Goal: Check status: Check status

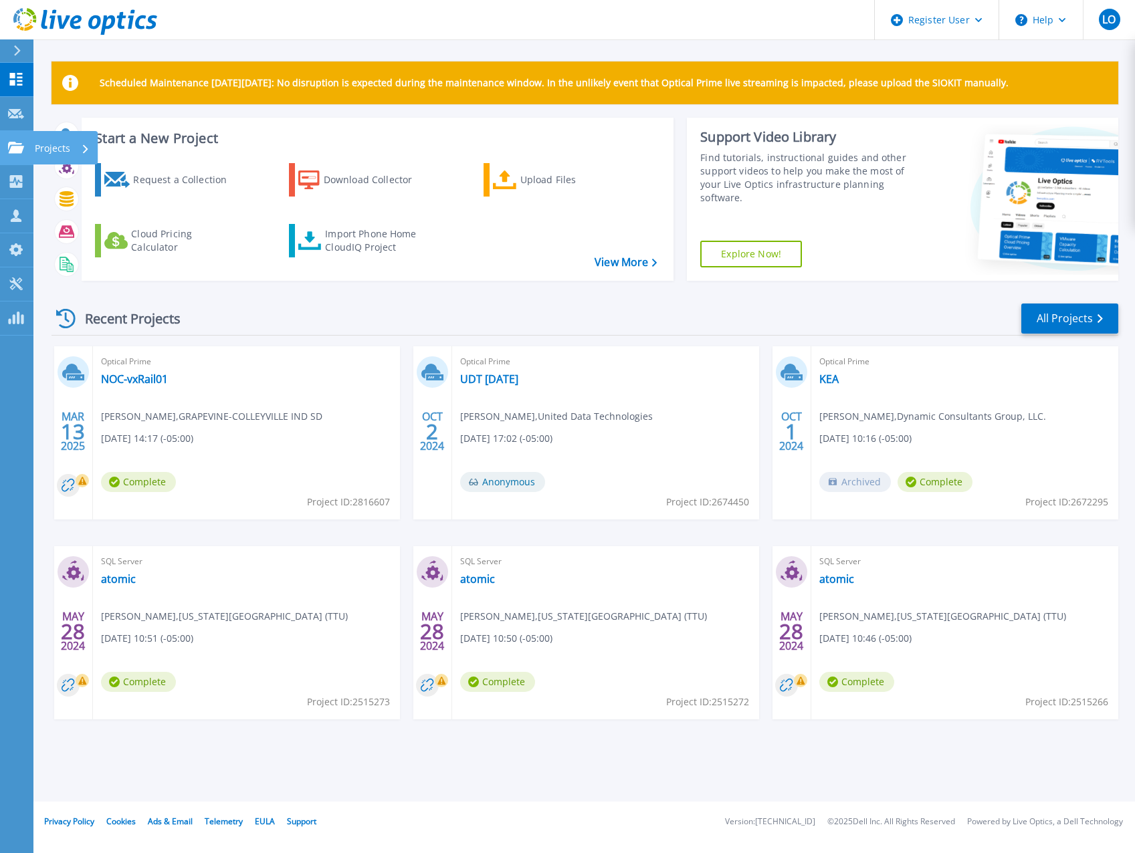
click at [15, 140] on link "Projects Projects" at bounding box center [16, 148] width 33 height 34
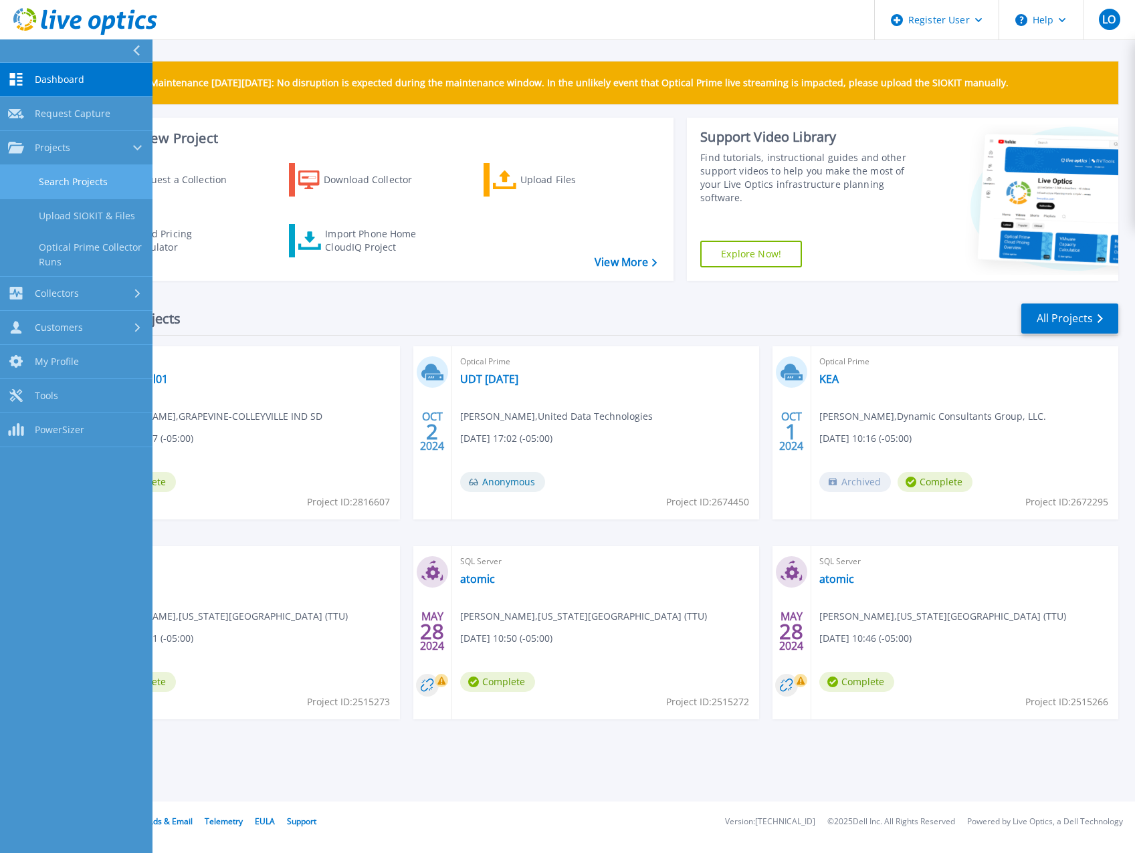
click at [67, 181] on link "Search Projects" at bounding box center [76, 182] width 152 height 34
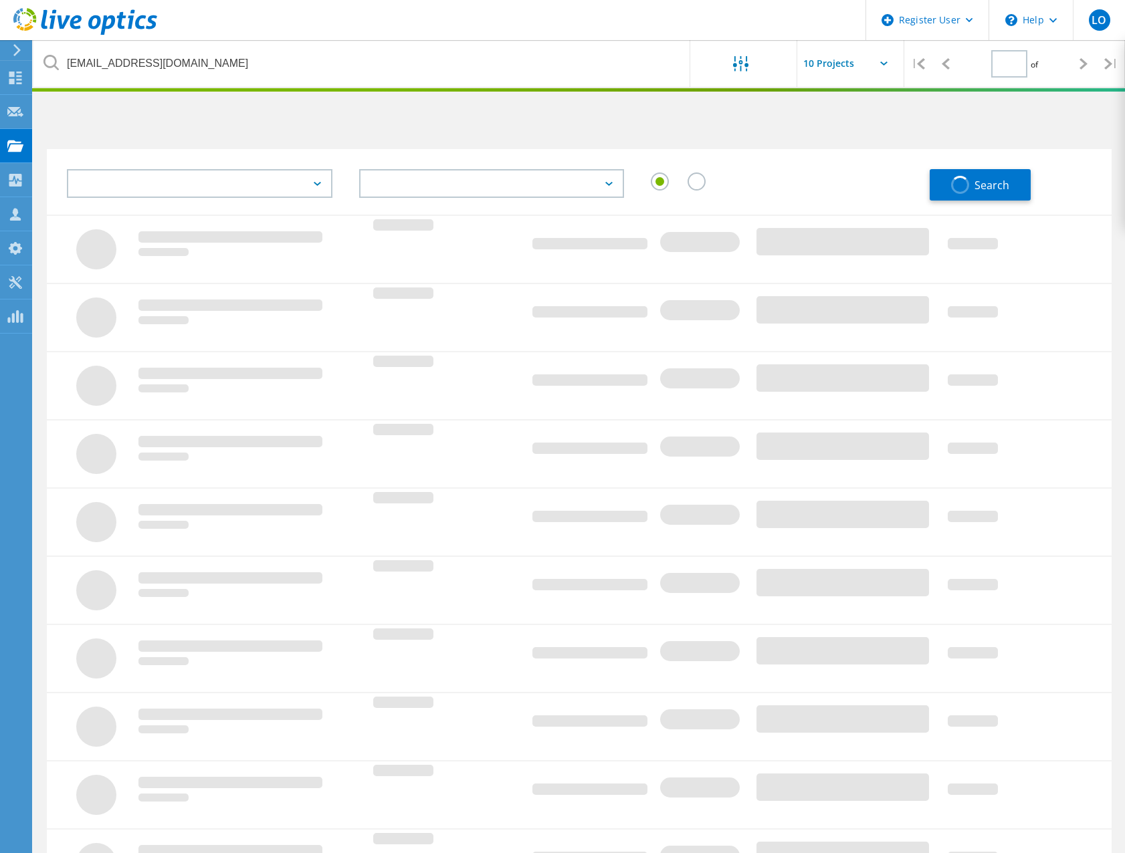
type input "1"
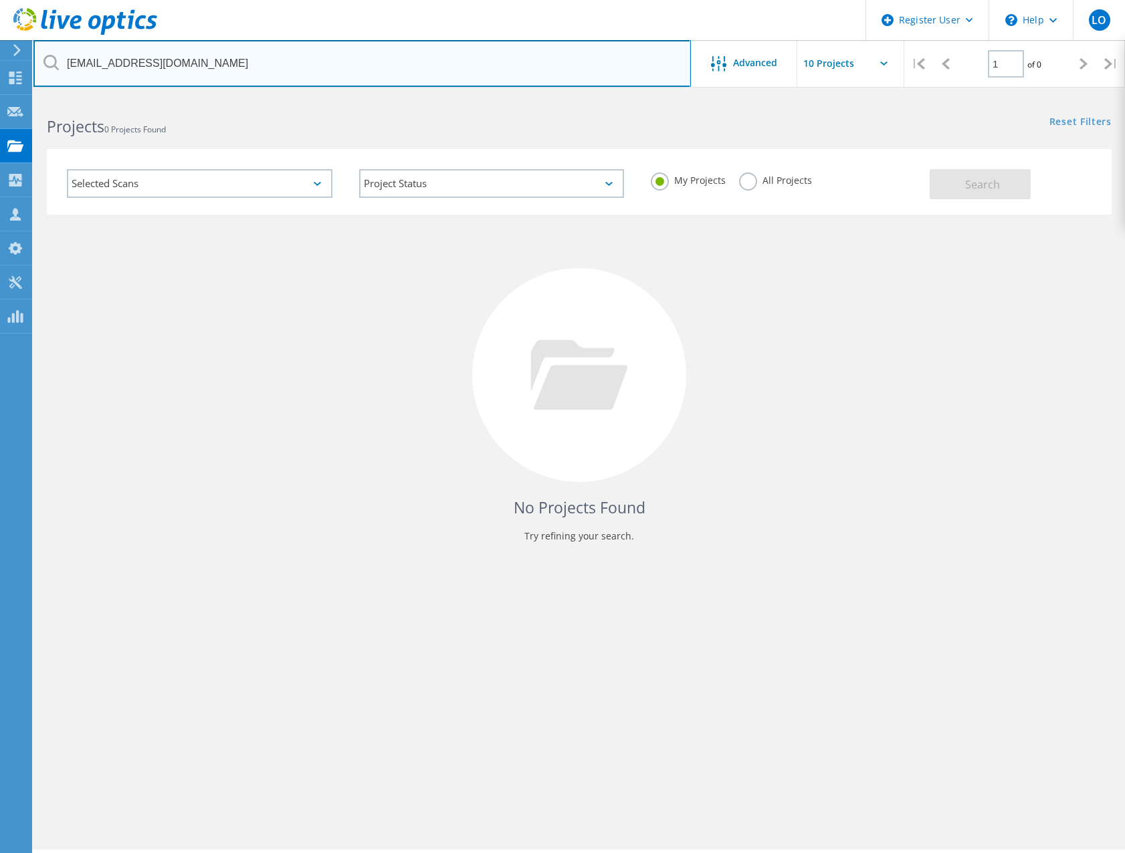
click at [224, 67] on input "espencer@utsystem.edu" at bounding box center [361, 63] width 657 height 47
click at [225, 67] on input "espencer@utsystem.edu" at bounding box center [361, 63] width 657 height 47
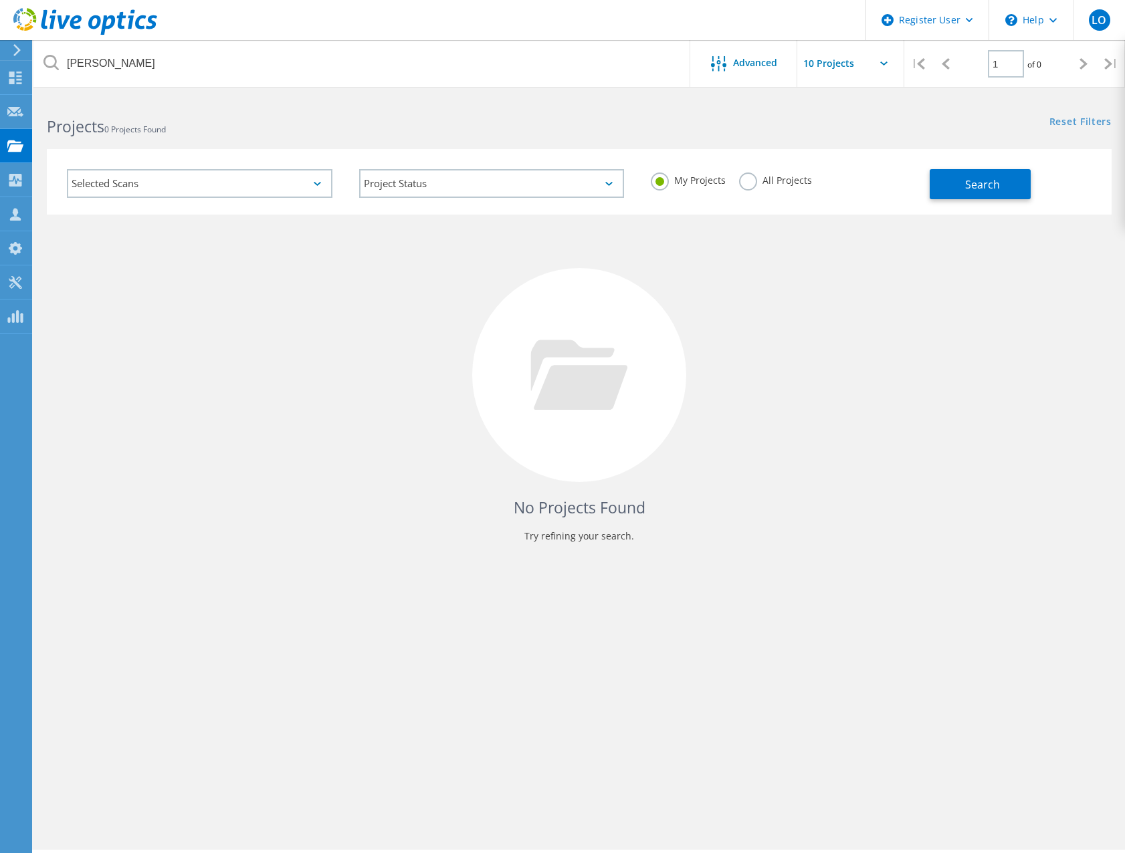
click at [753, 180] on label "All Projects" at bounding box center [775, 179] width 73 height 13
click at [0, 0] on input "All Projects" at bounding box center [0, 0] width 0 height 0
click at [1029, 179] on button "Search" at bounding box center [980, 184] width 101 height 30
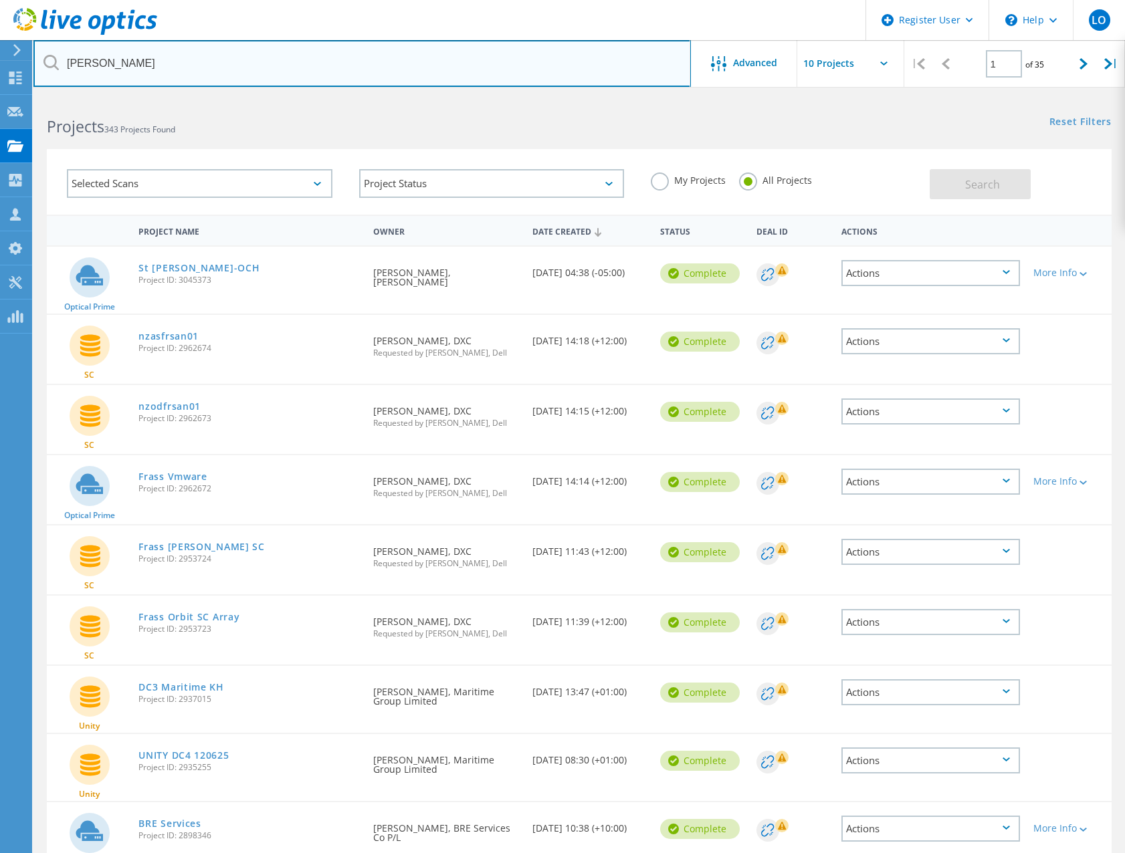
click at [171, 76] on input "andrews" at bounding box center [361, 63] width 657 height 47
type input "andrews distributing"
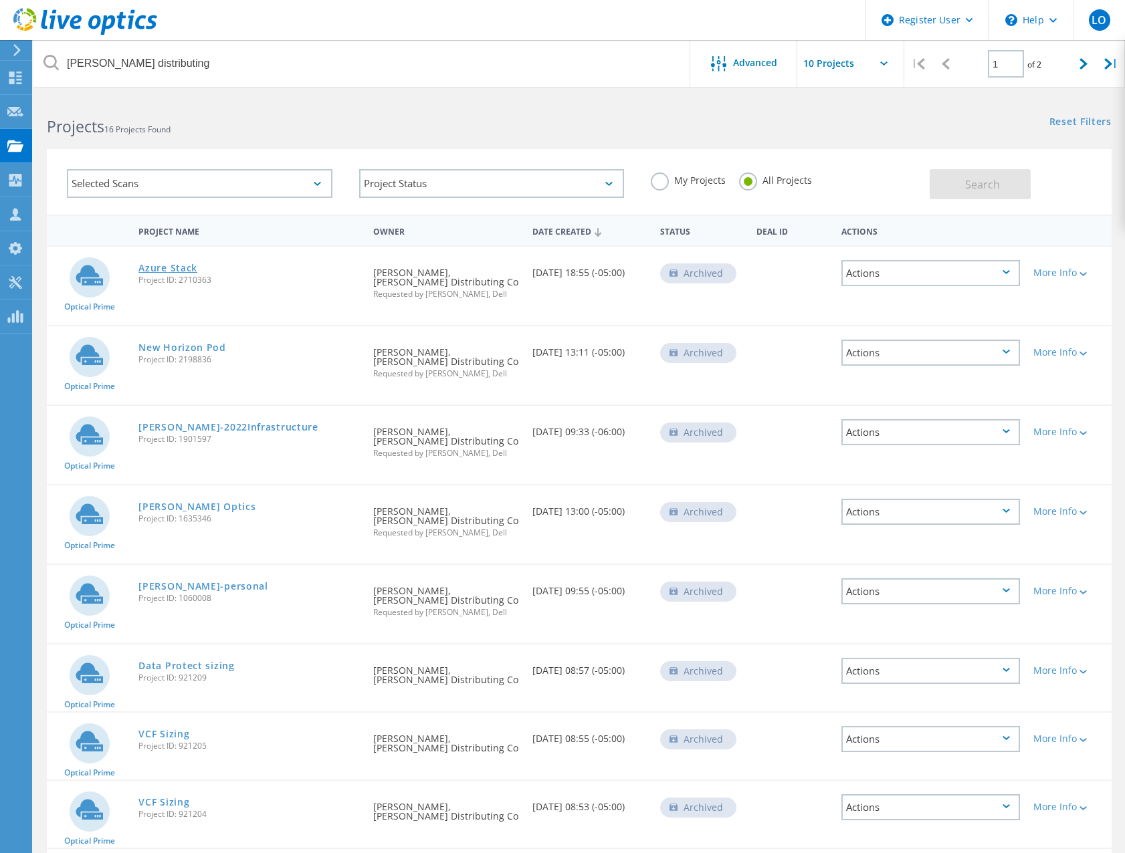
click at [179, 267] on link "Azure Stack" at bounding box center [167, 268] width 59 height 9
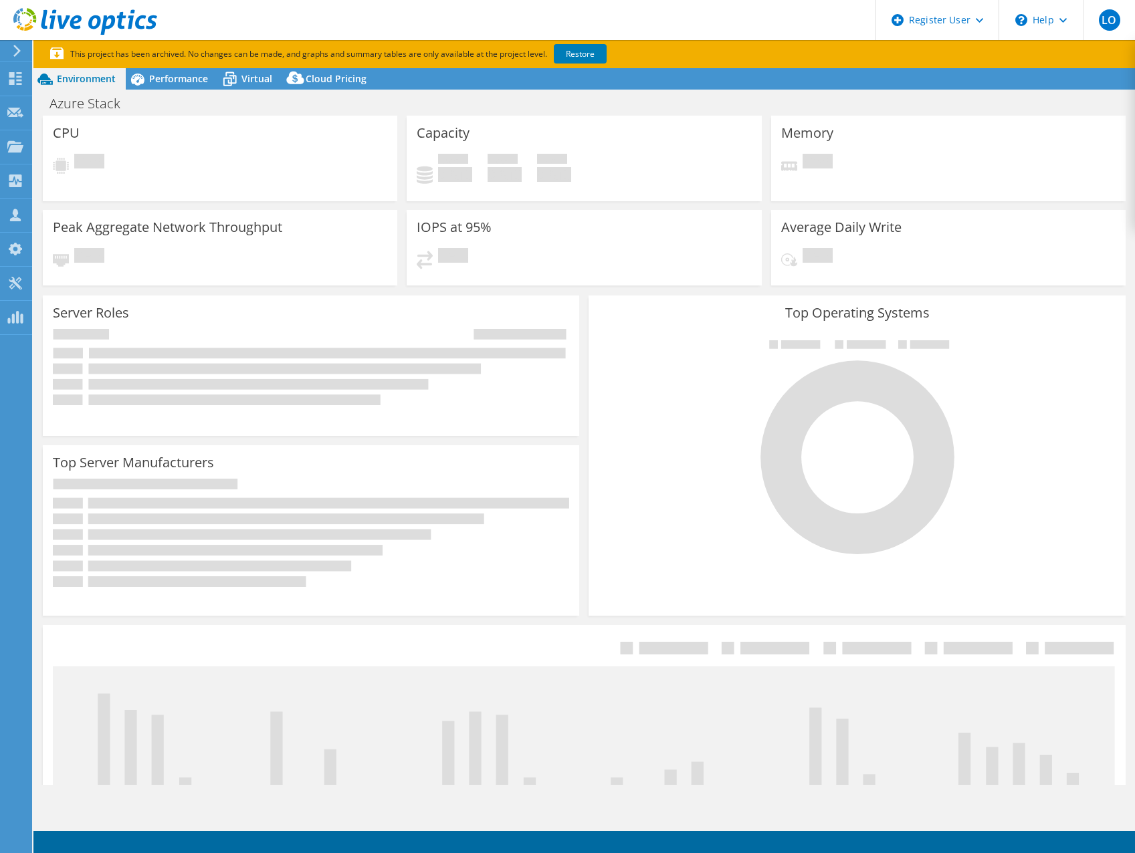
select select "USEast"
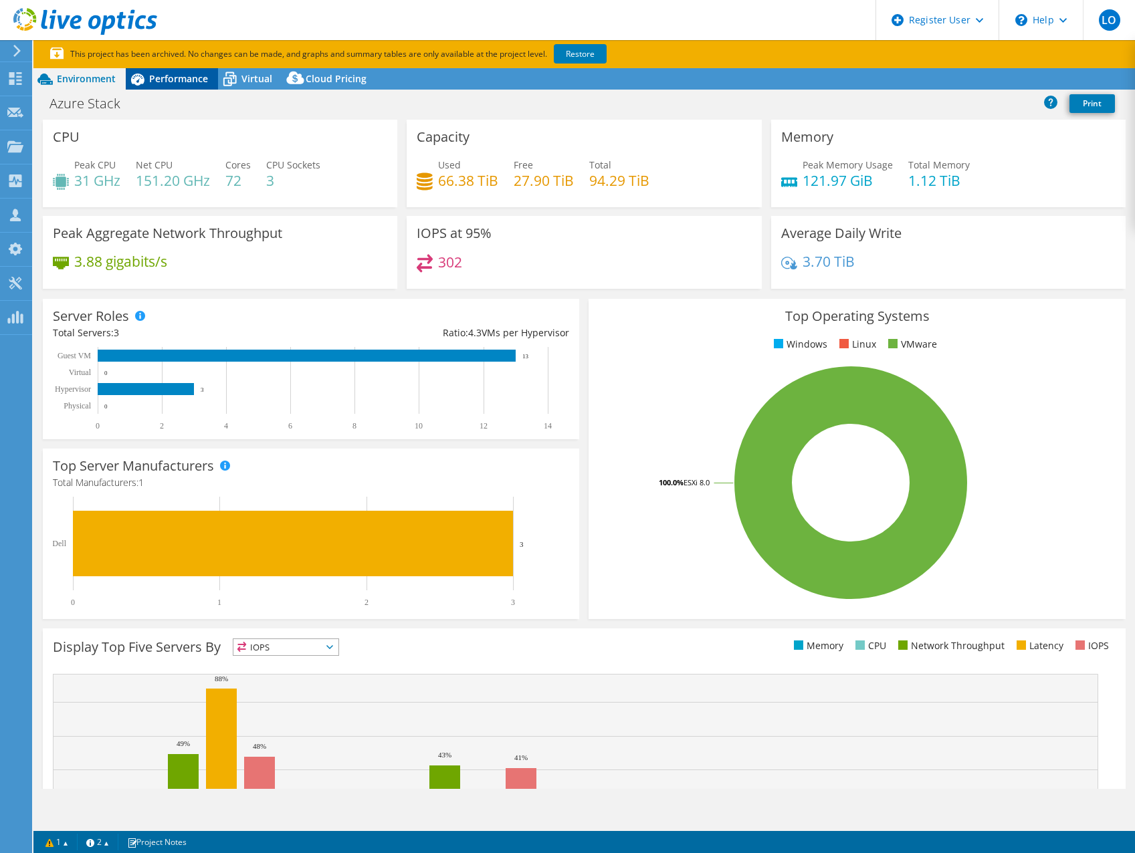
click at [182, 75] on span "Performance" at bounding box center [178, 78] width 59 height 13
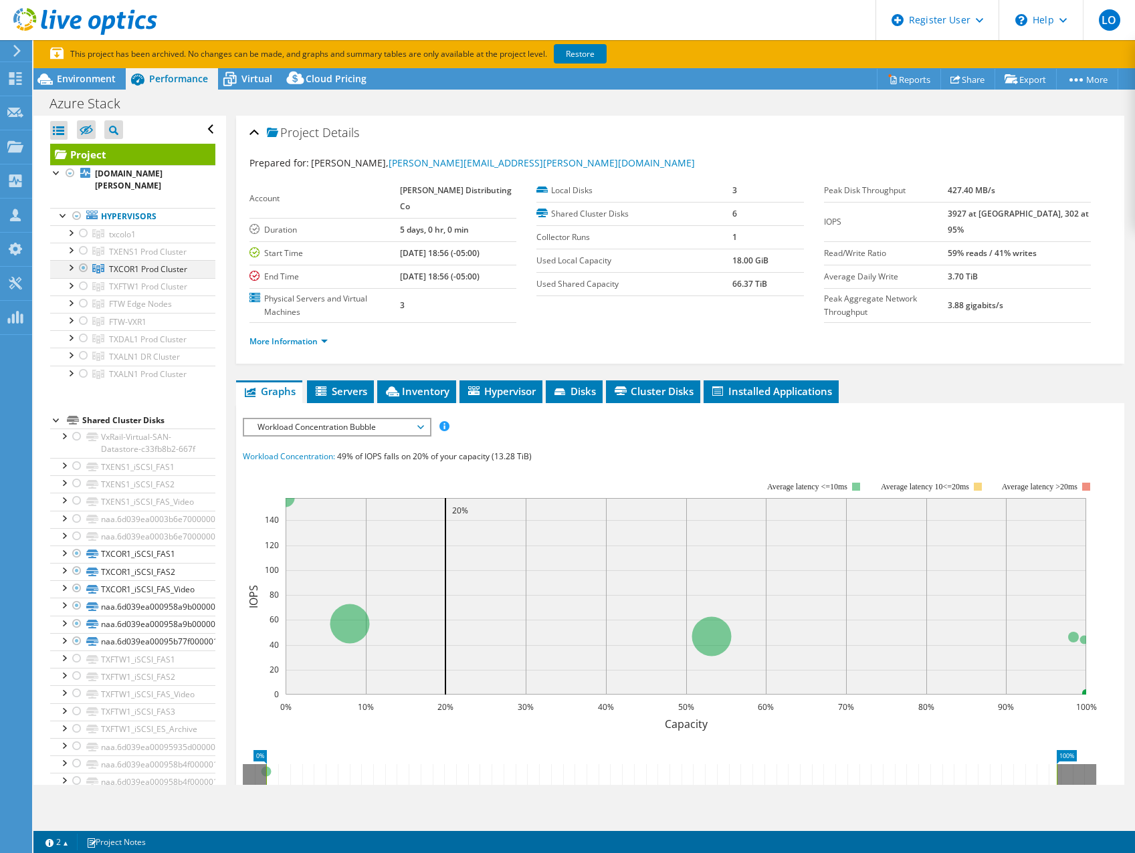
click at [85, 260] on div at bounding box center [83, 268] width 13 height 16
click at [581, 56] on link "Restore" at bounding box center [580, 53] width 53 height 19
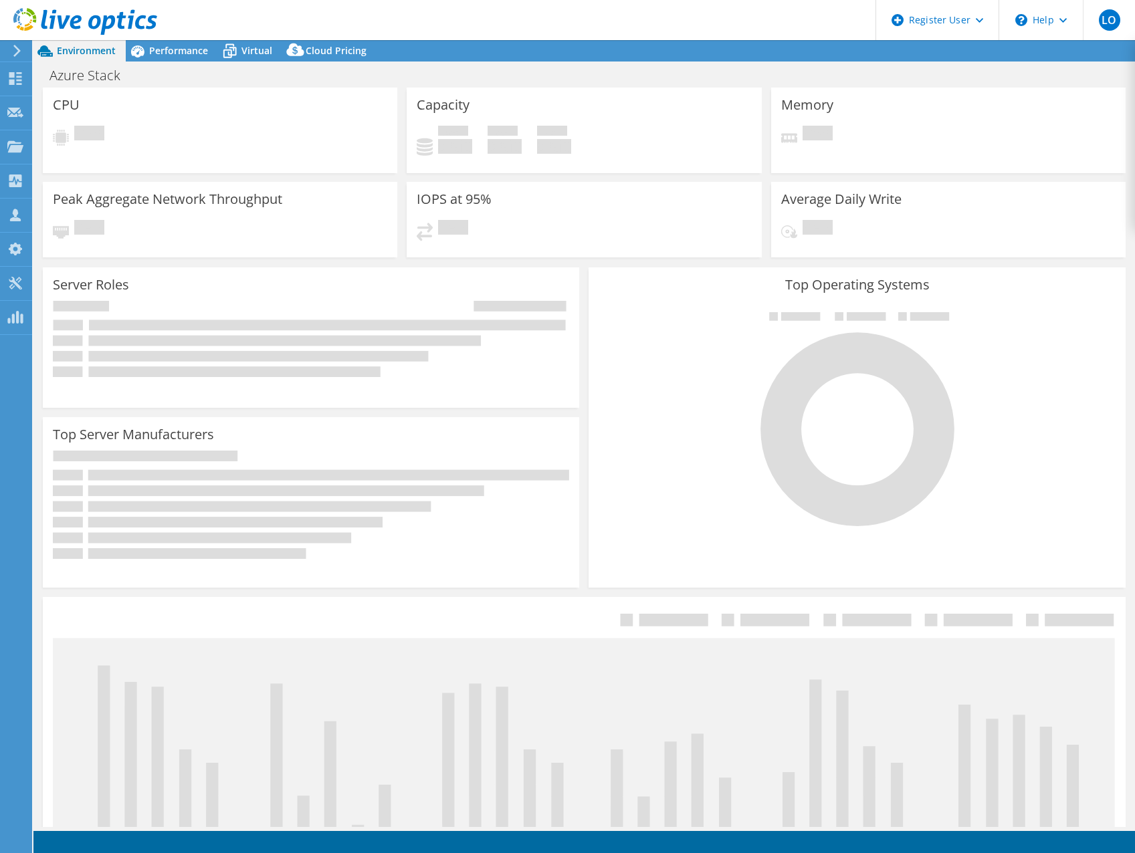
select select "USEast"
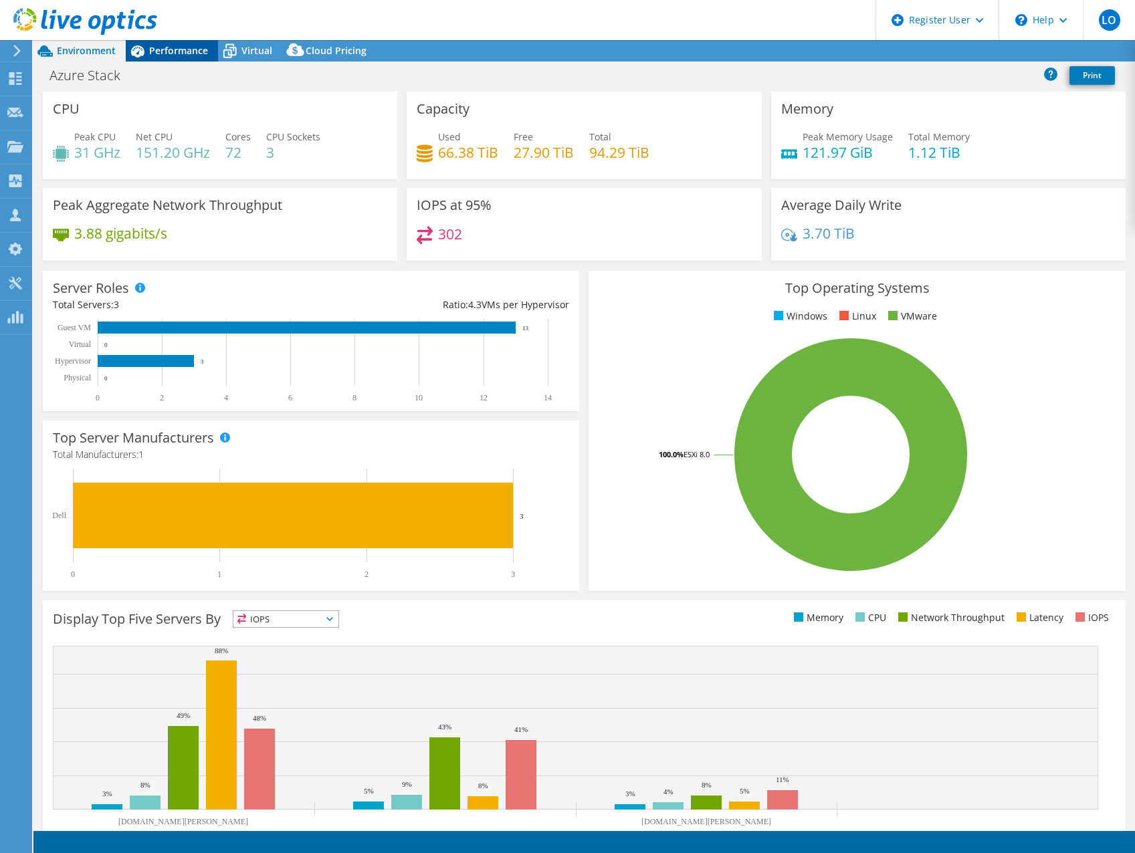
click at [170, 51] on span "Performance" at bounding box center [178, 50] width 59 height 13
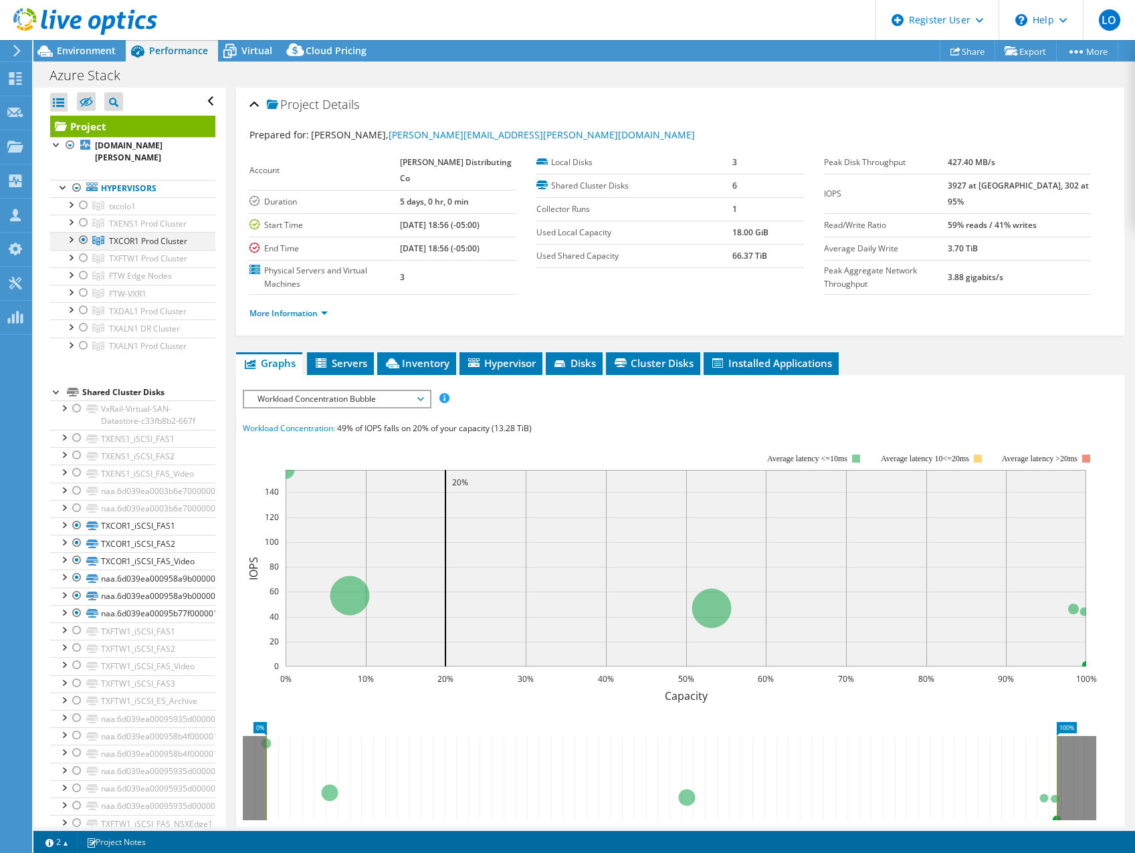
click at [82, 232] on div at bounding box center [83, 240] width 13 height 16
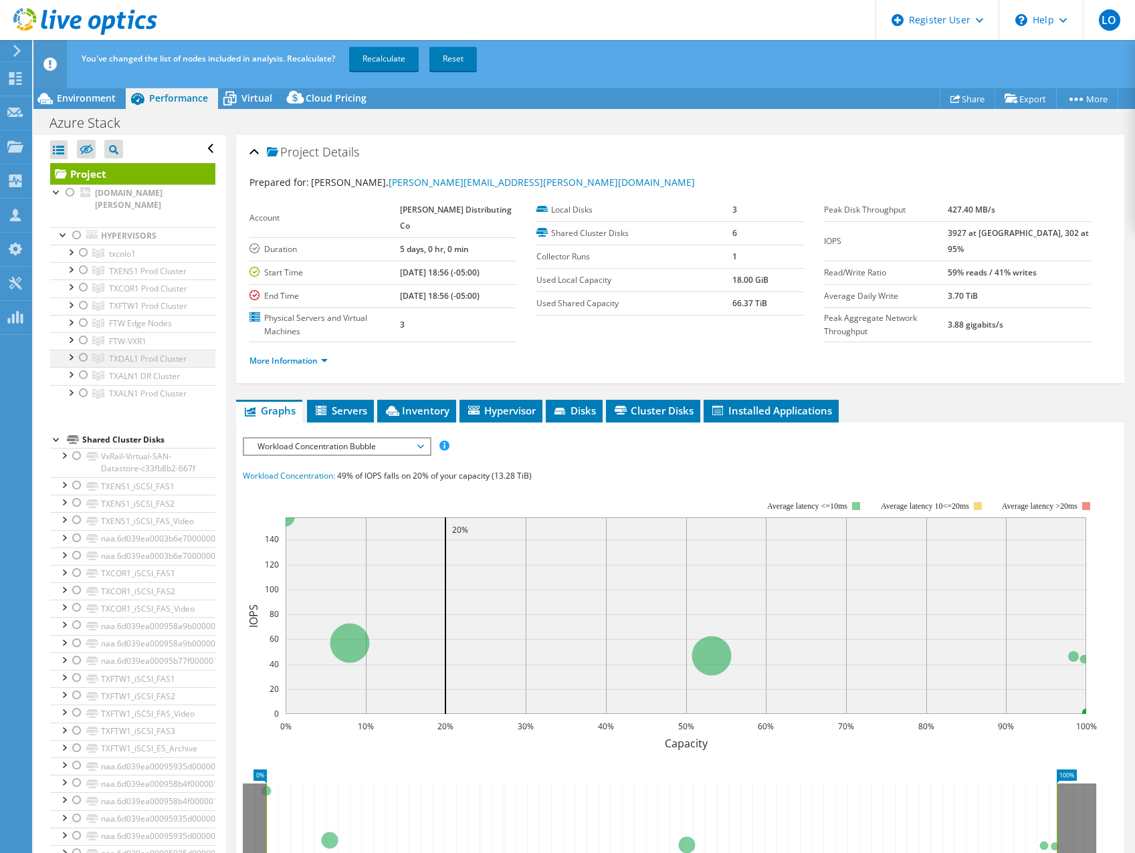
click at [82, 350] on div at bounding box center [83, 358] width 13 height 16
click at [400, 60] on link "Recalculate" at bounding box center [384, 59] width 70 height 24
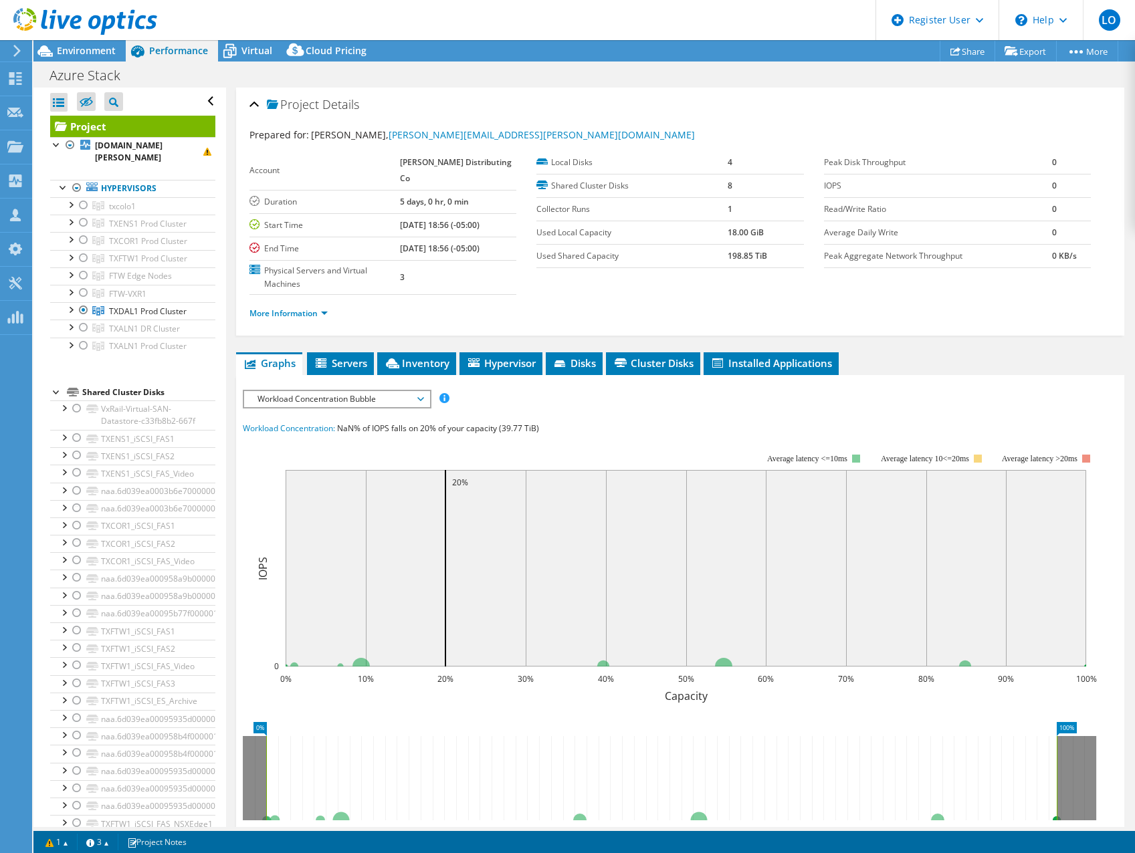
click at [82, 41] on div at bounding box center [78, 22] width 157 height 45
click at [93, 60] on div "Environment" at bounding box center [79, 50] width 92 height 21
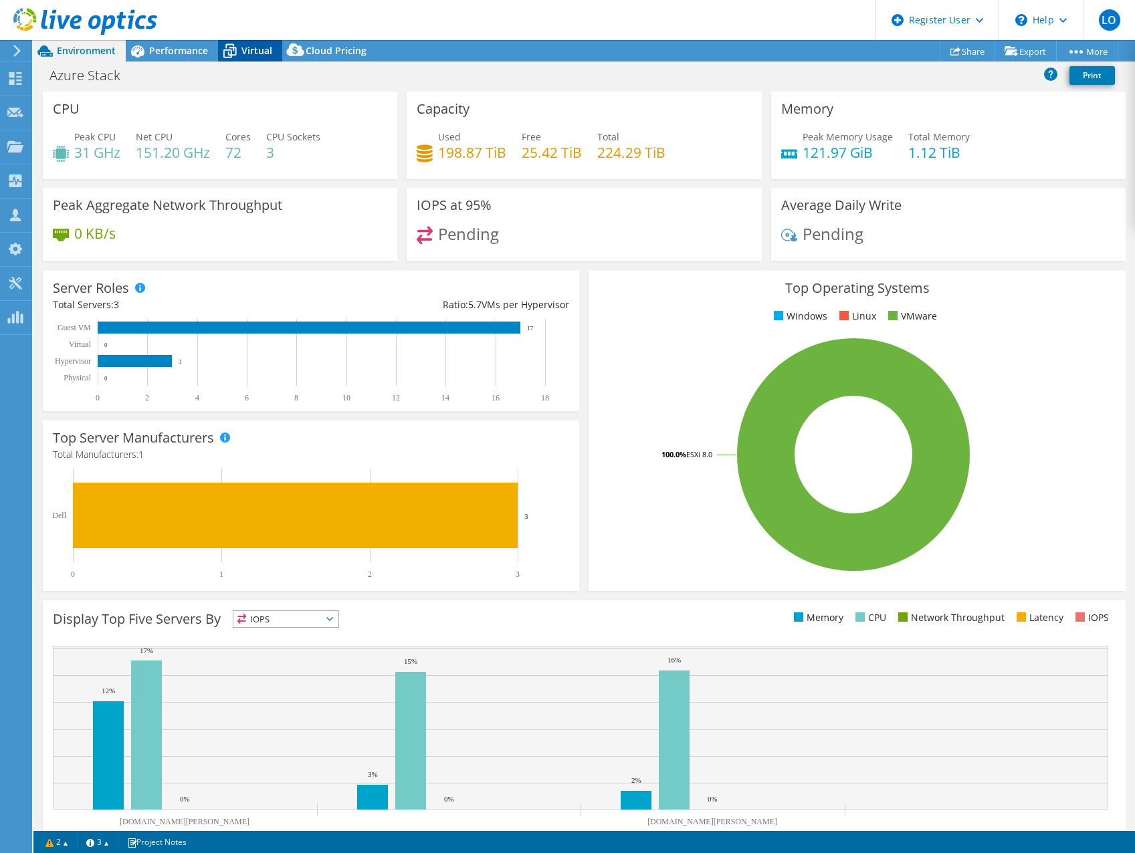
click at [249, 46] on span "Virtual" at bounding box center [256, 50] width 31 height 13
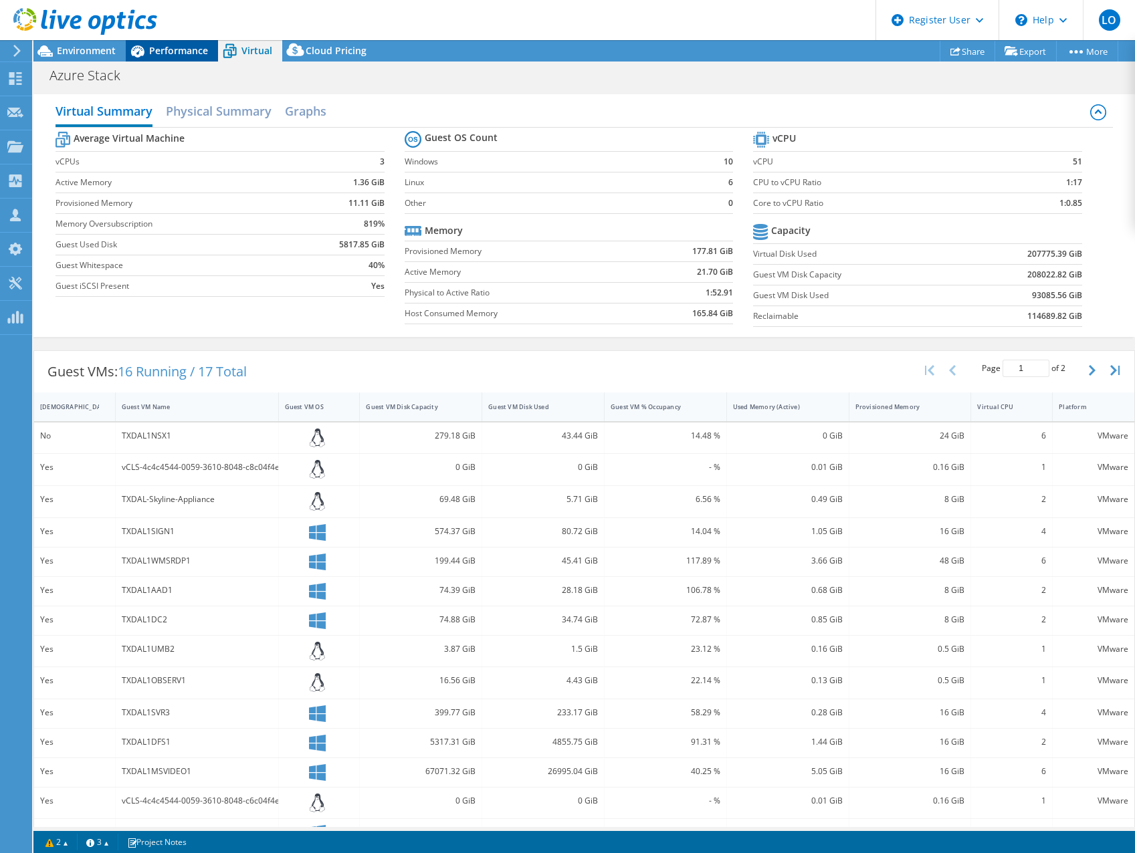
click at [183, 55] on span "Performance" at bounding box center [178, 50] width 59 height 13
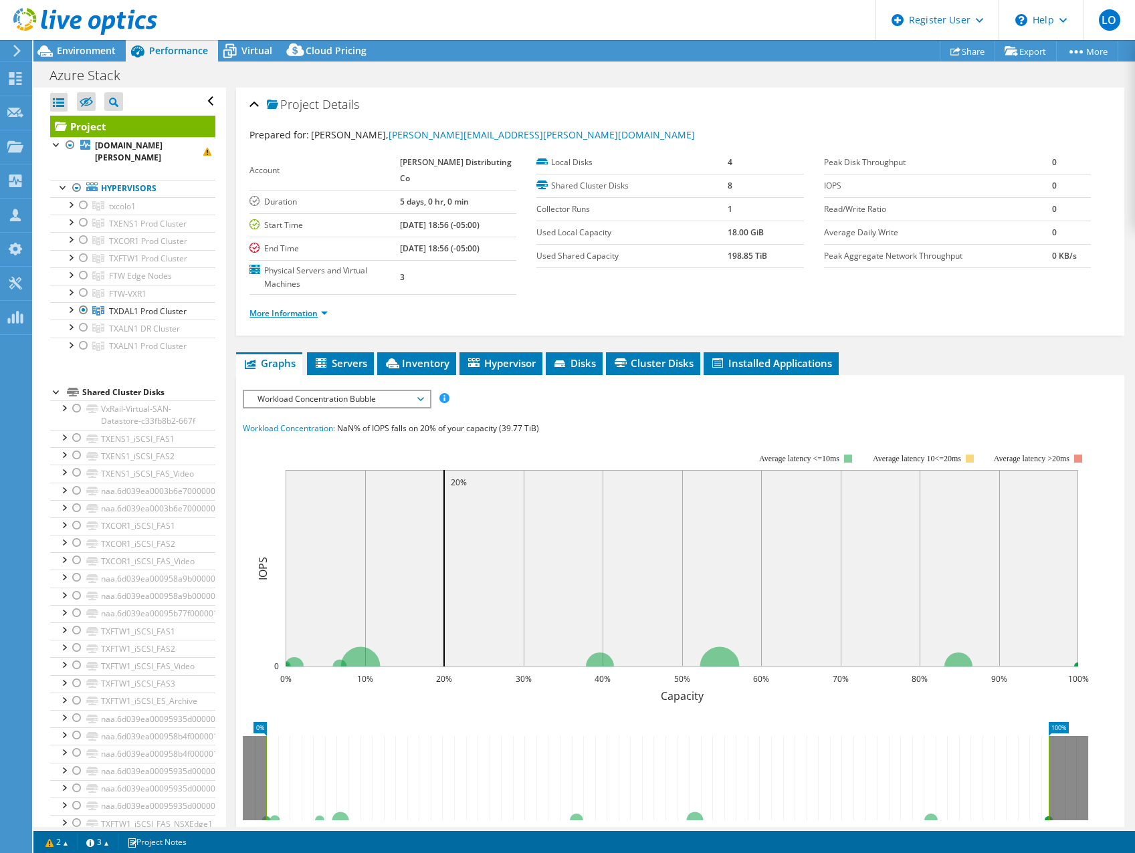
click at [298, 306] on li "More Information" at bounding box center [292, 313] width 86 height 15
click at [297, 308] on link "More Information" at bounding box center [288, 313] width 78 height 11
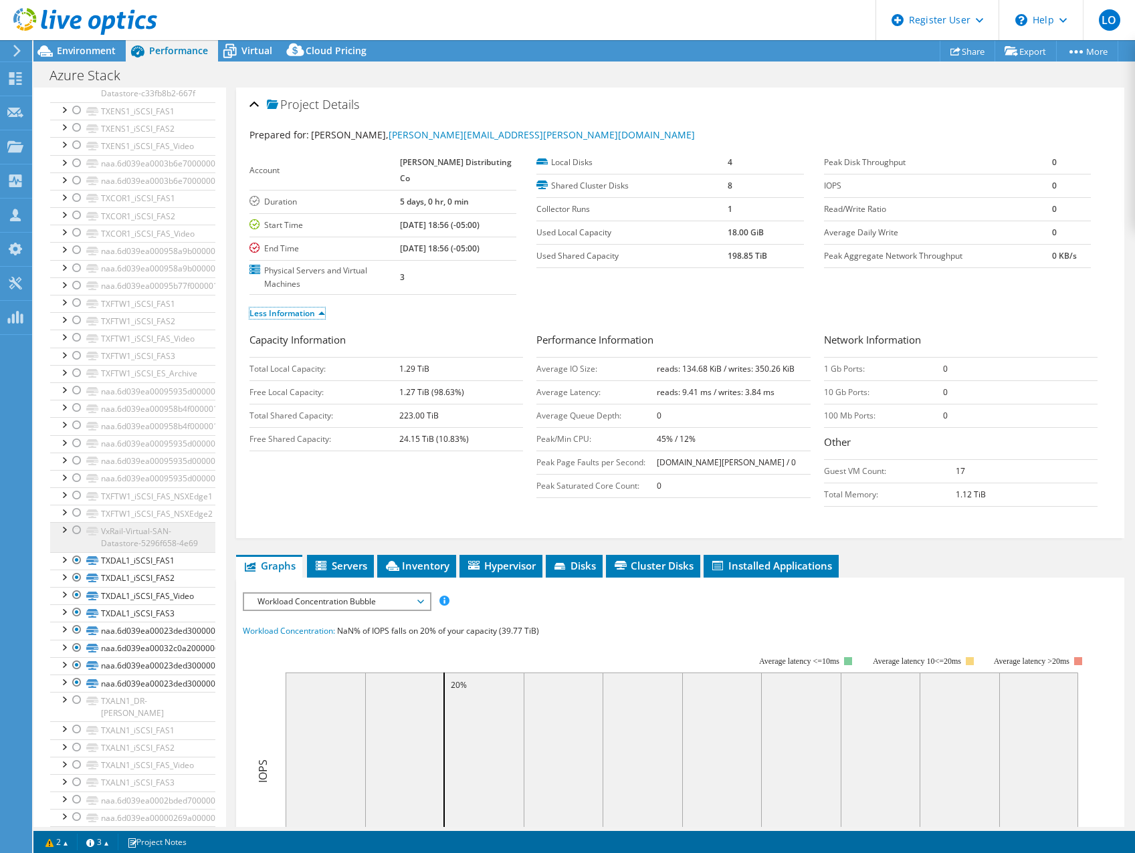
scroll to position [361, 0]
click at [62, 567] on div at bounding box center [63, 560] width 13 height 13
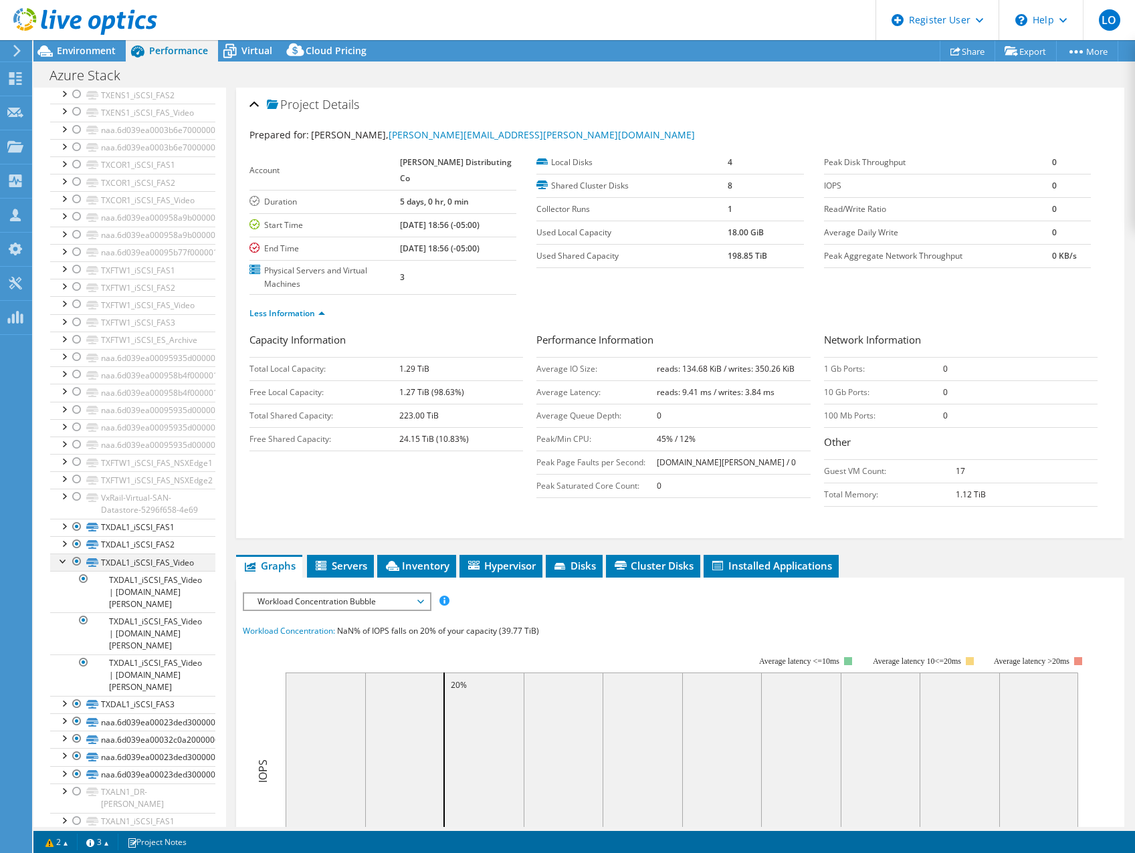
click at [62, 567] on div at bounding box center [63, 560] width 13 height 13
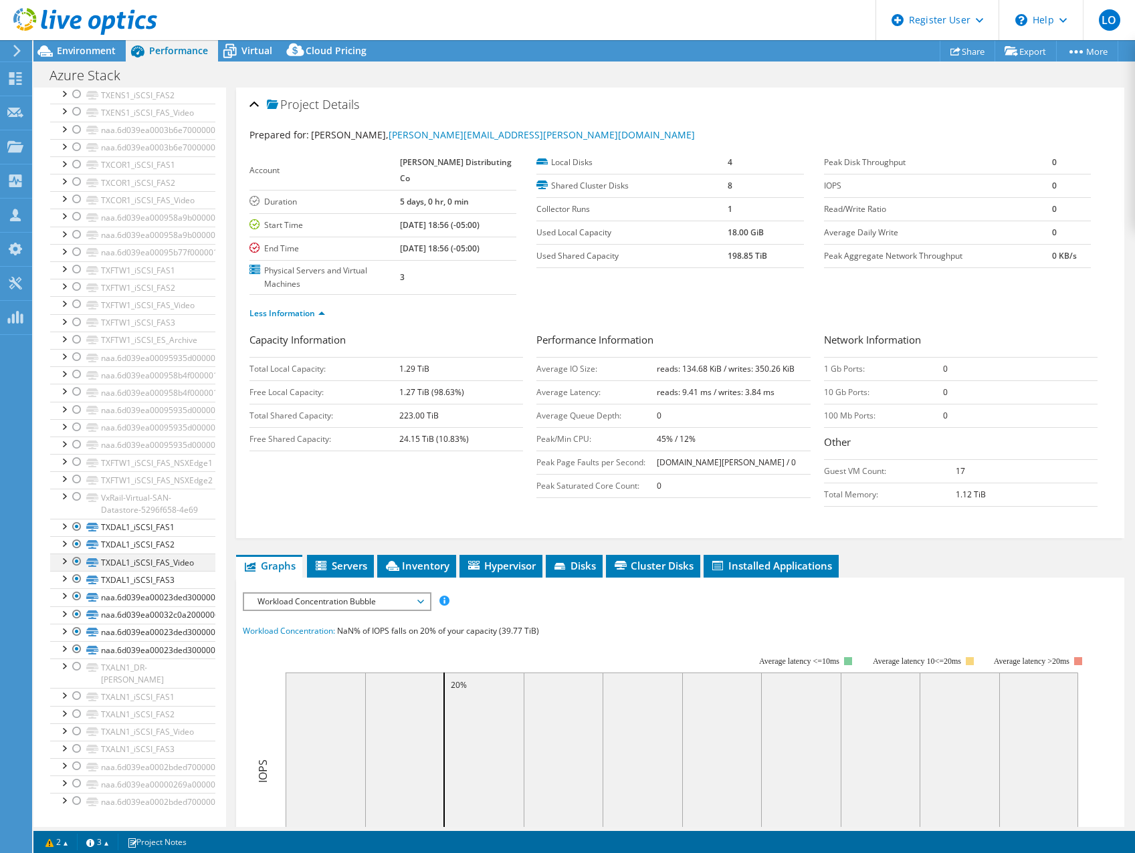
click at [76, 570] on div at bounding box center [76, 562] width 13 height 16
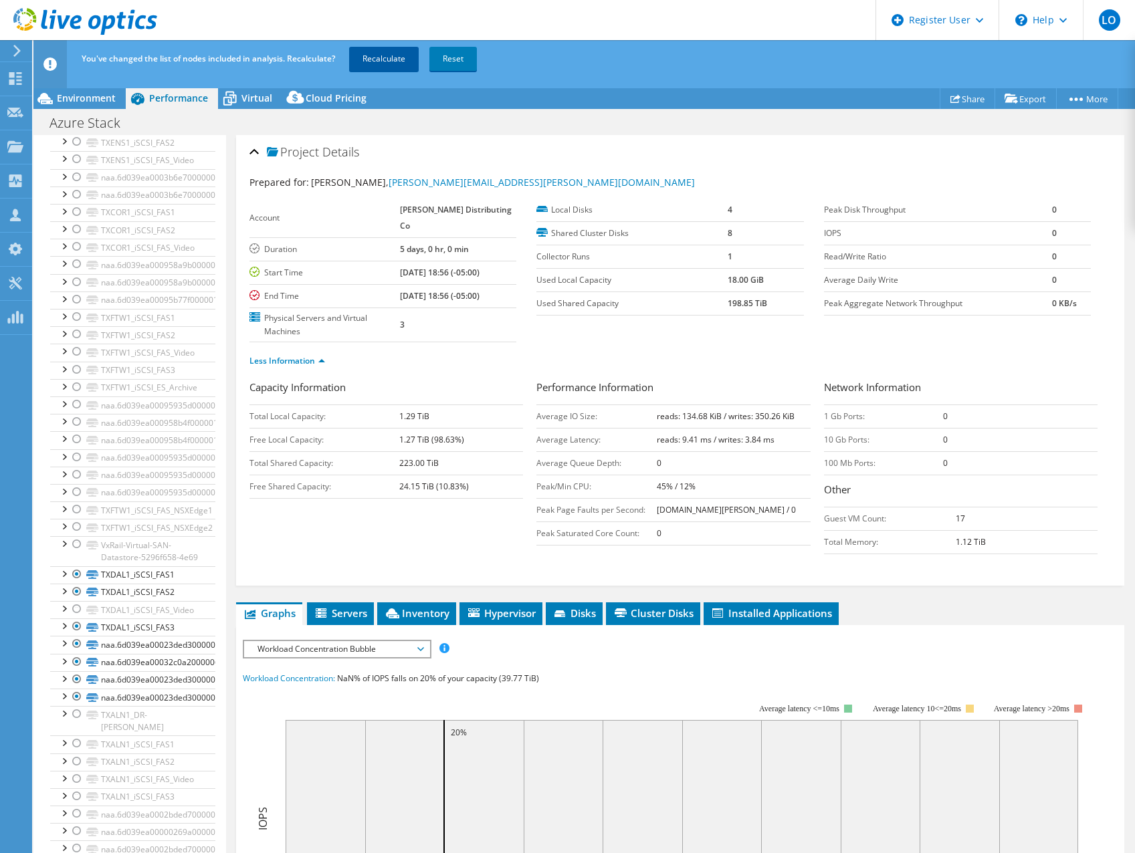
click at [379, 56] on link "Recalculate" at bounding box center [384, 59] width 70 height 24
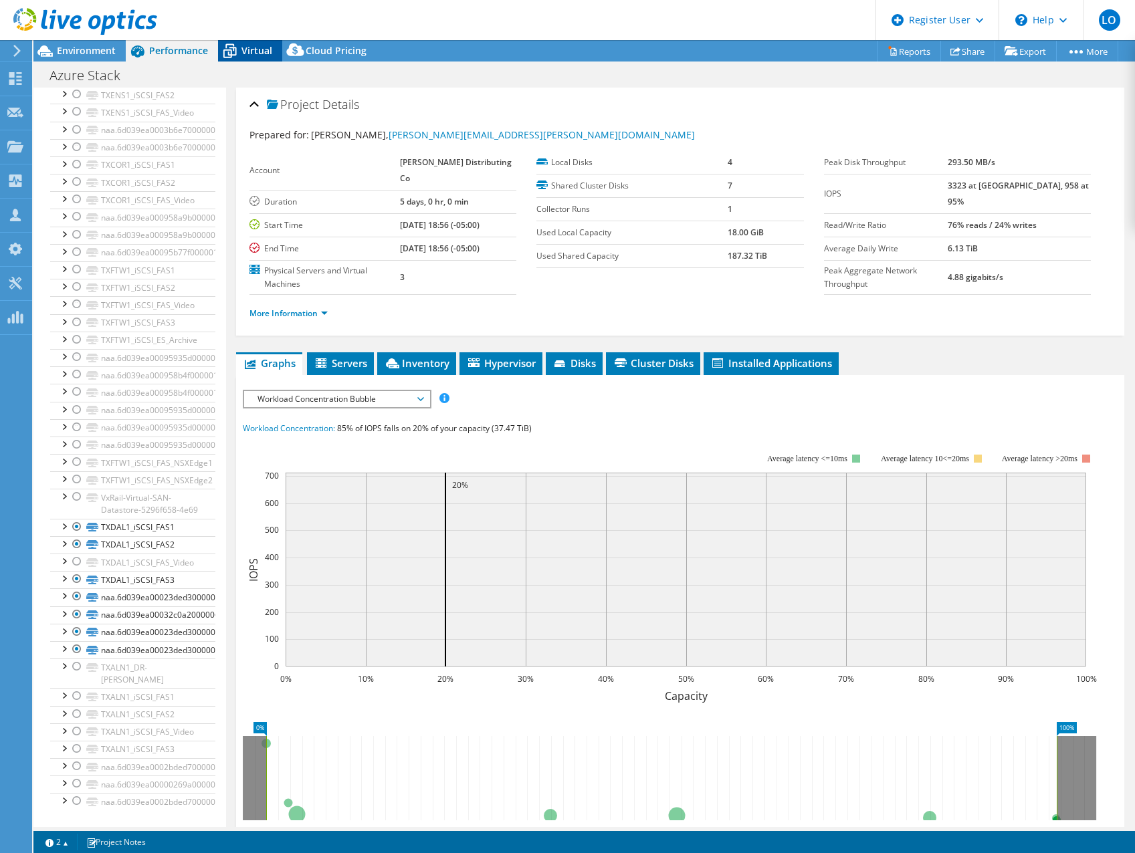
click at [251, 52] on span "Virtual" at bounding box center [256, 50] width 31 height 13
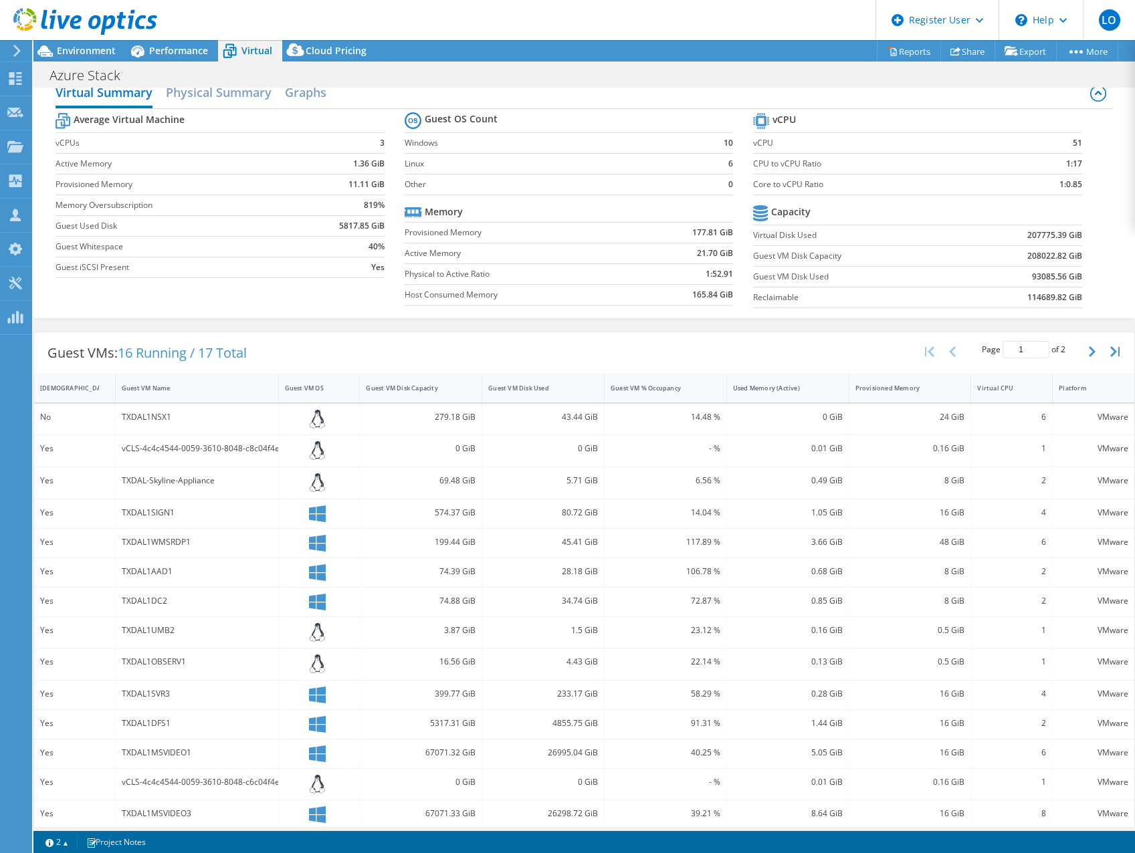
scroll to position [0, 0]
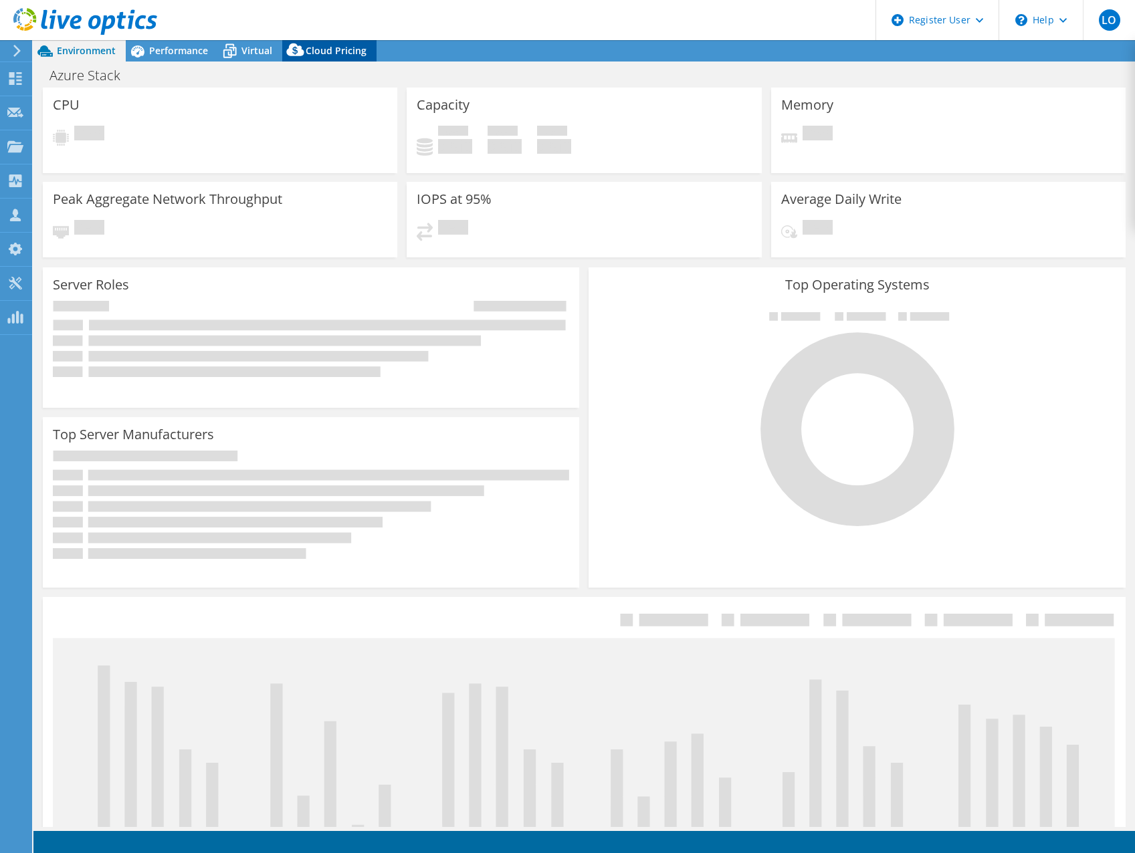
select select "USEast"
select select "USD"
